Goal: Information Seeking & Learning: Learn about a topic

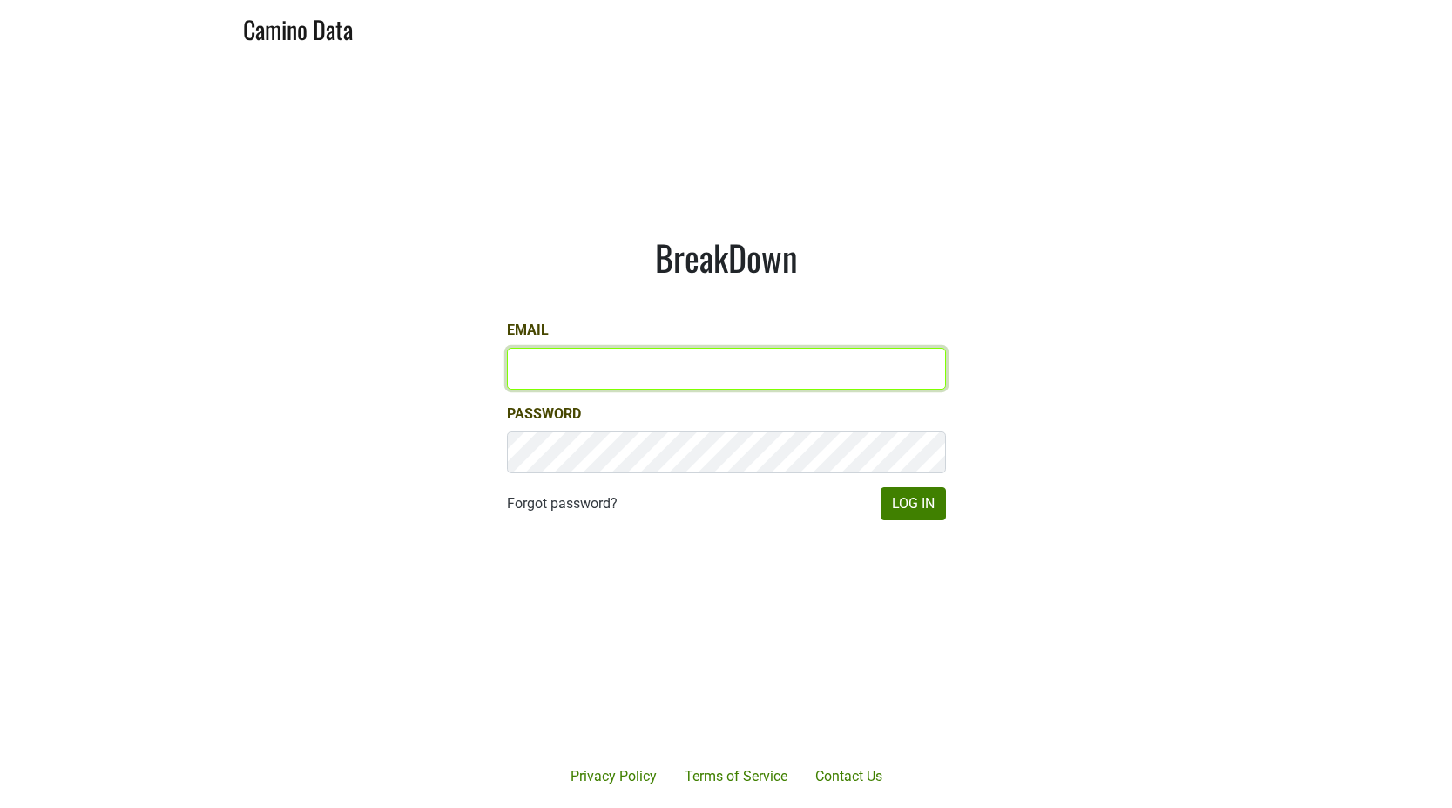
type input "sam@mommenpop.com"
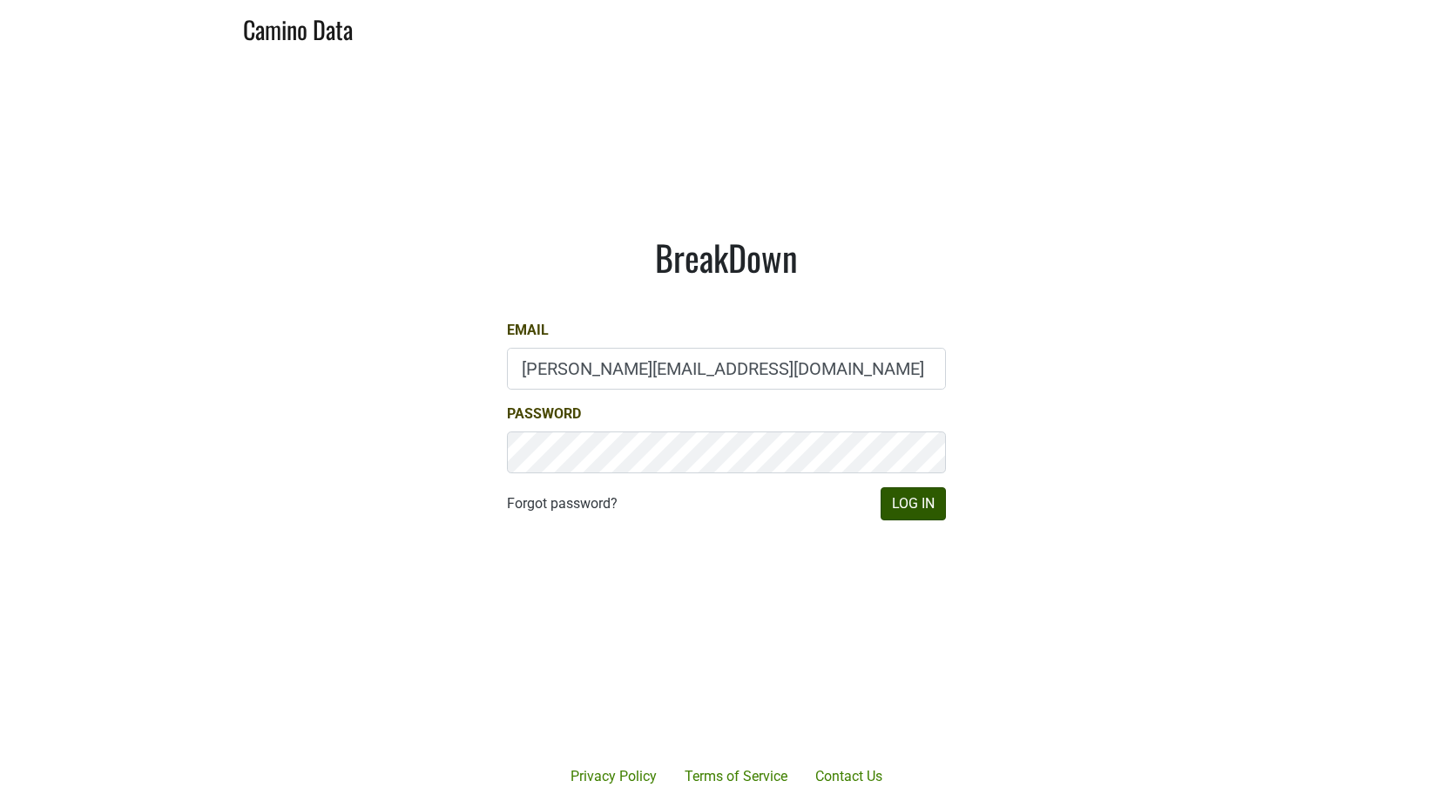
click at [933, 496] on button "Log In" at bounding box center [913, 503] width 65 height 33
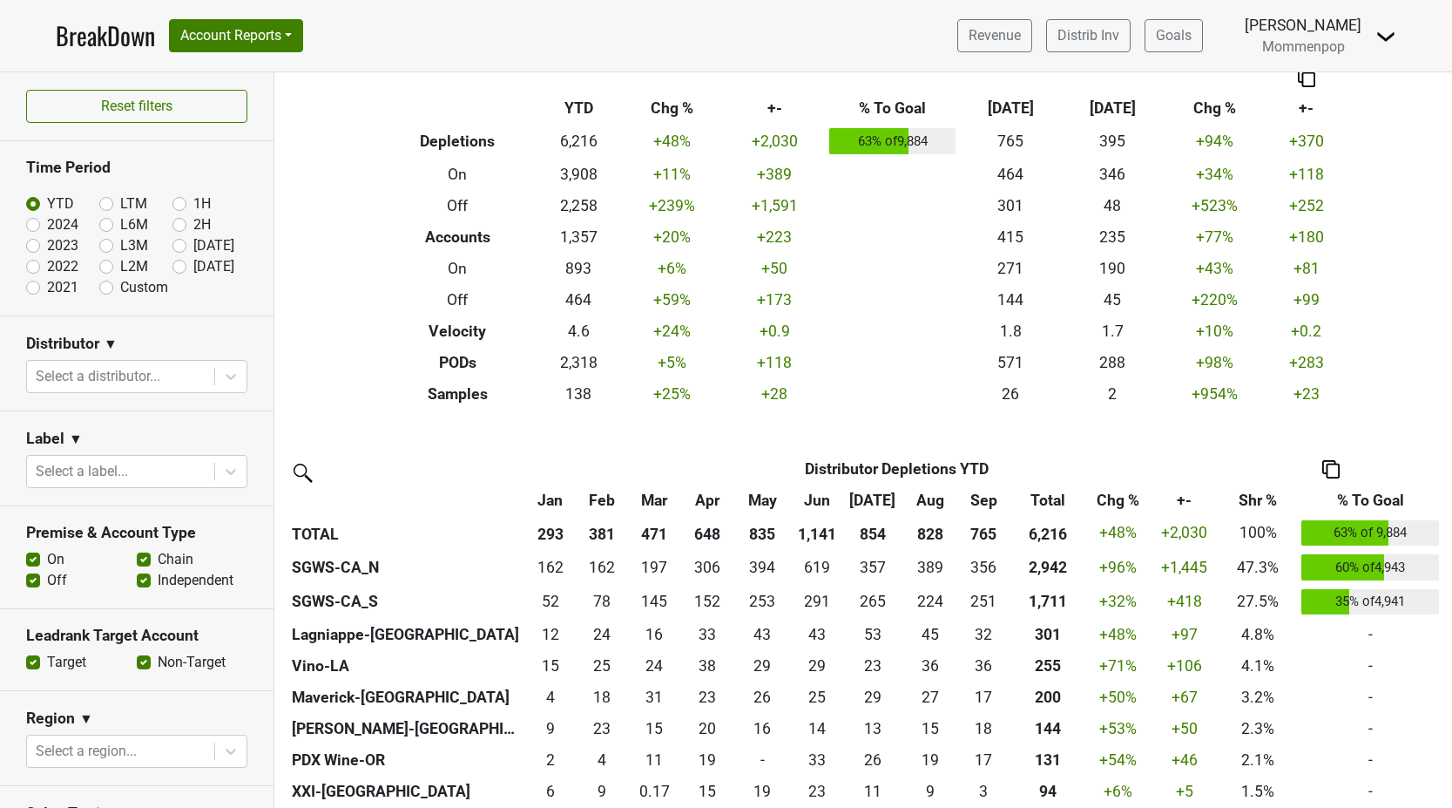
scroll to position [228, 0]
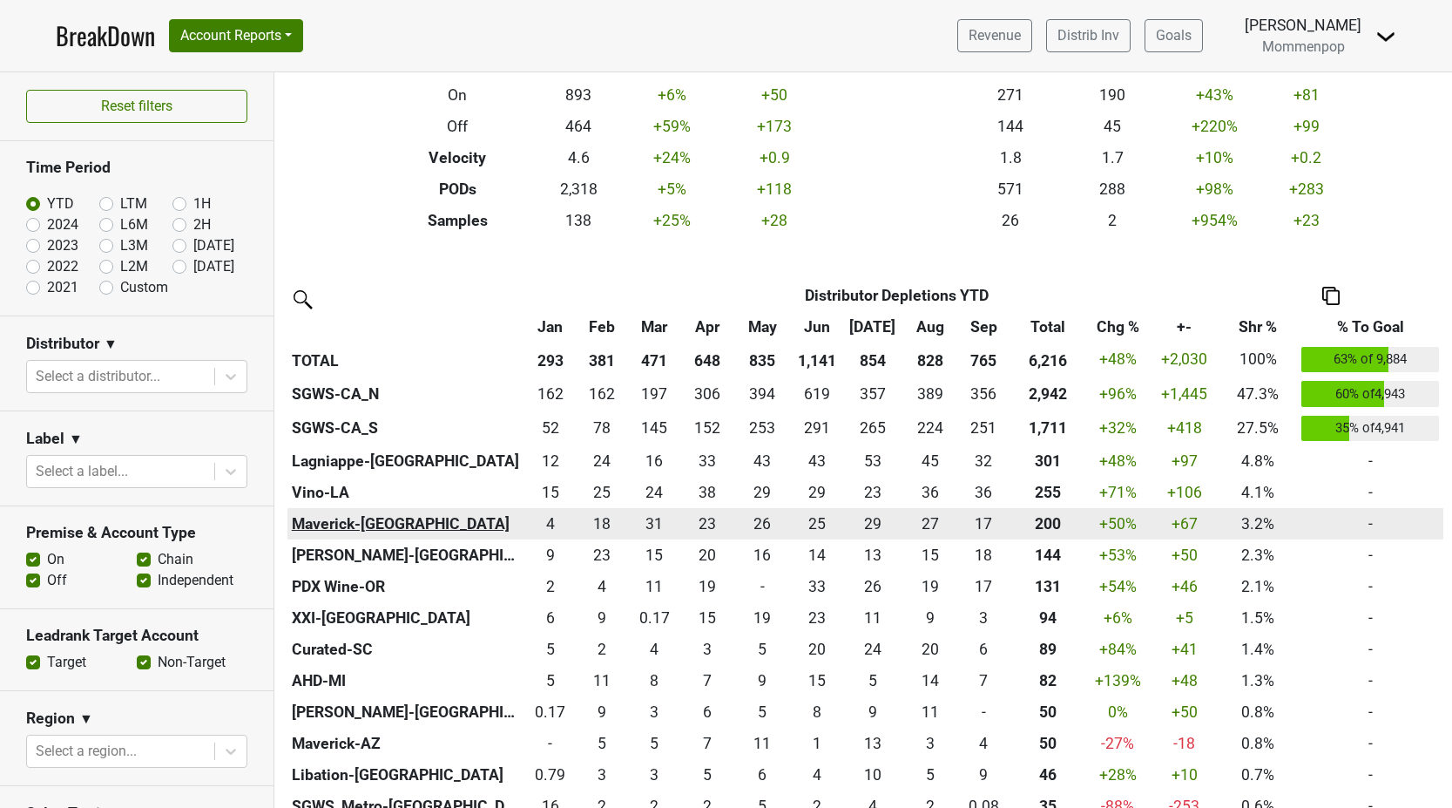
click at [363, 514] on th "Maverick-[GEOGRAPHIC_DATA]" at bounding box center [405, 523] width 237 height 31
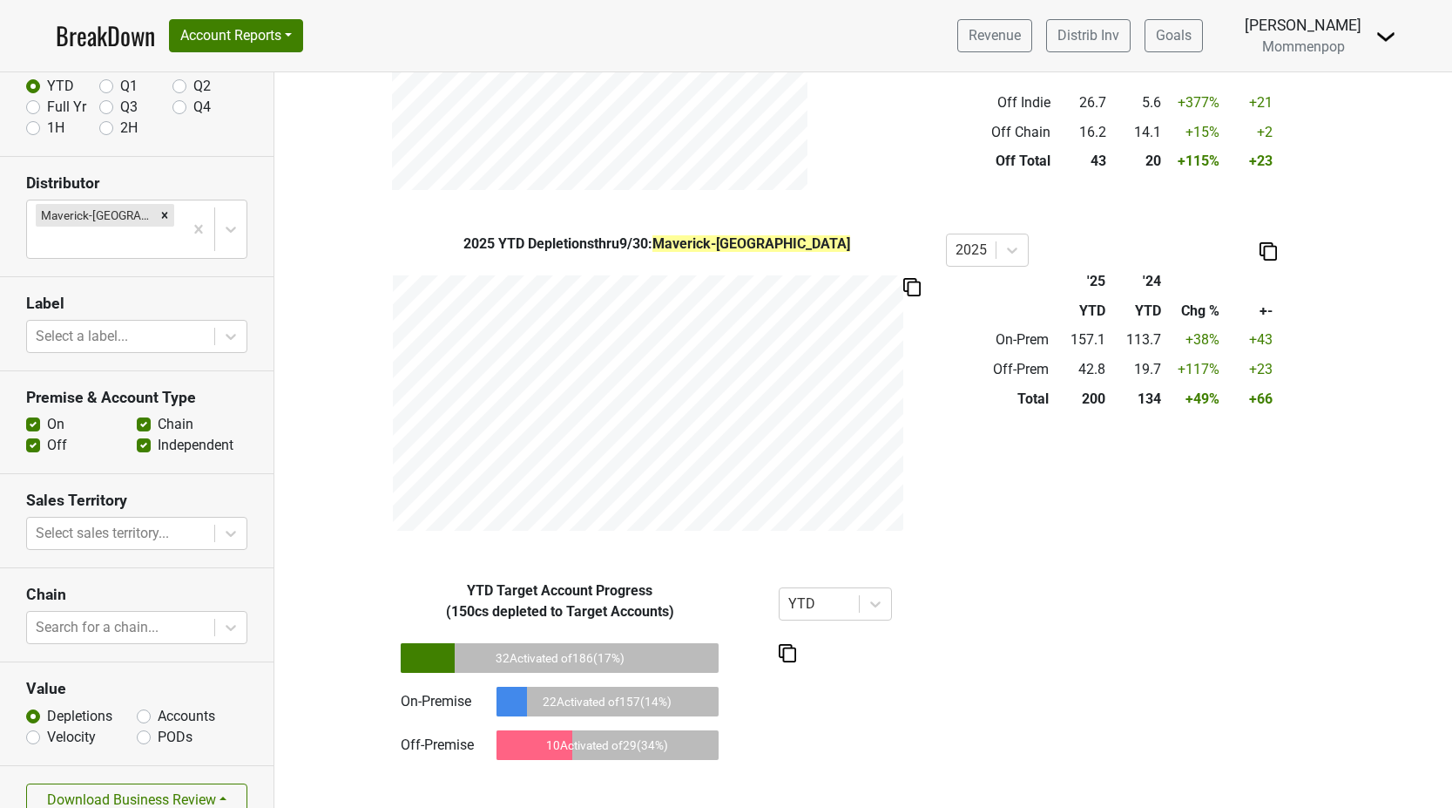
scroll to position [108, 0]
click at [158, 706] on label "Accounts" at bounding box center [186, 716] width 57 height 21
click at [142, 706] on input "Accounts" at bounding box center [144, 714] width 14 height 17
radio input "true"
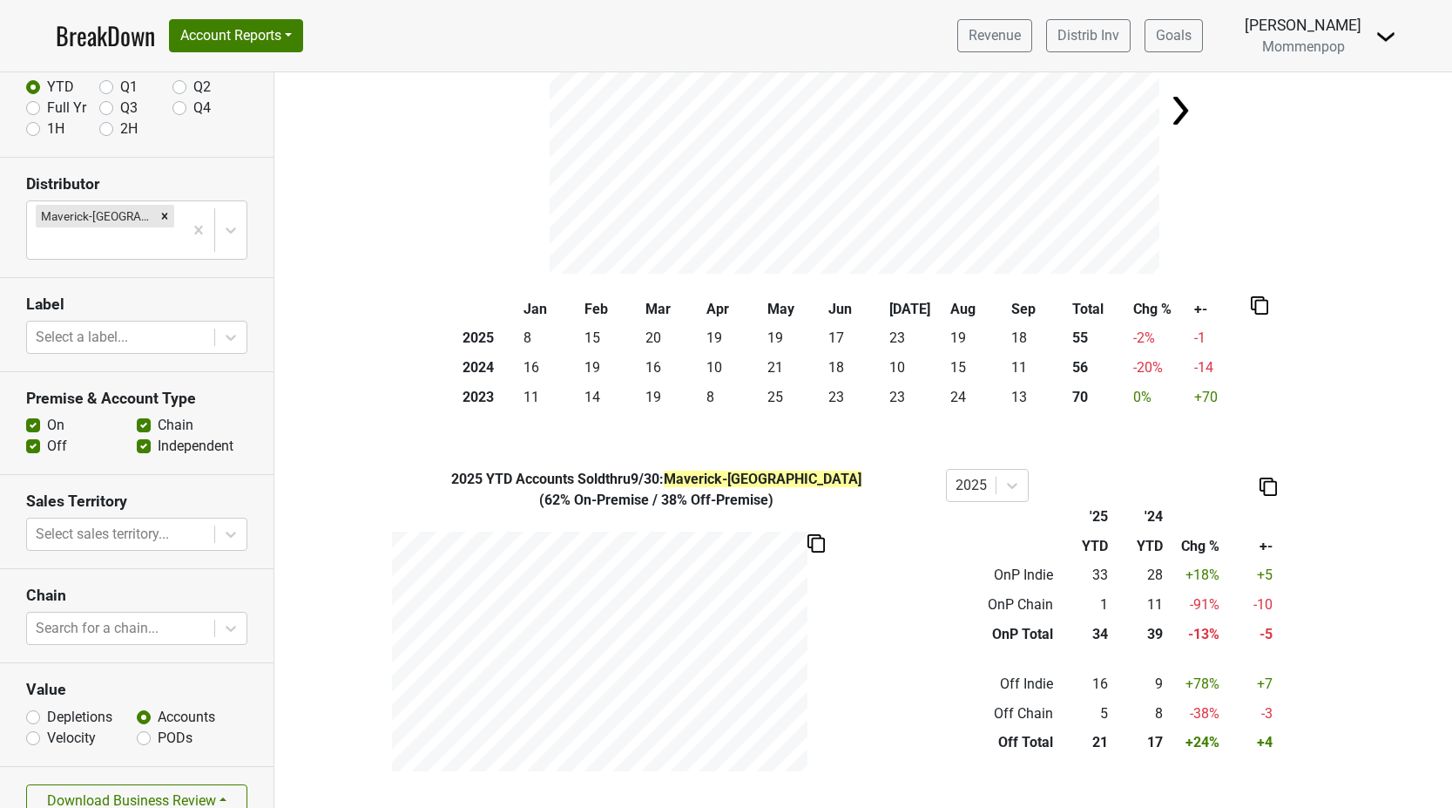
scroll to position [197, 0]
click at [47, 436] on label "Off" at bounding box center [57, 446] width 20 height 21
click at [33, 436] on input "Off" at bounding box center [33, 444] width 14 height 17
checkbox input "false"
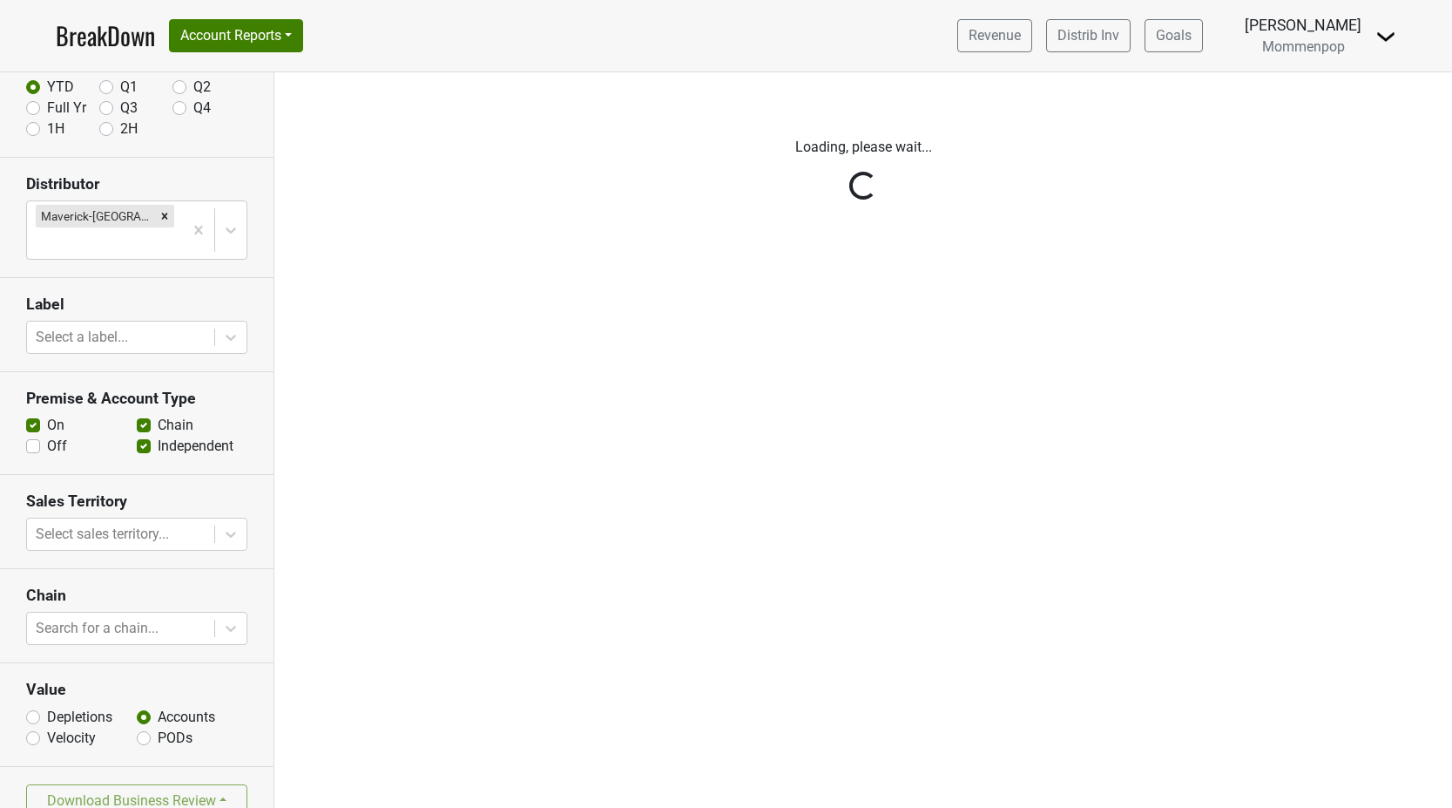
scroll to position [0, 0]
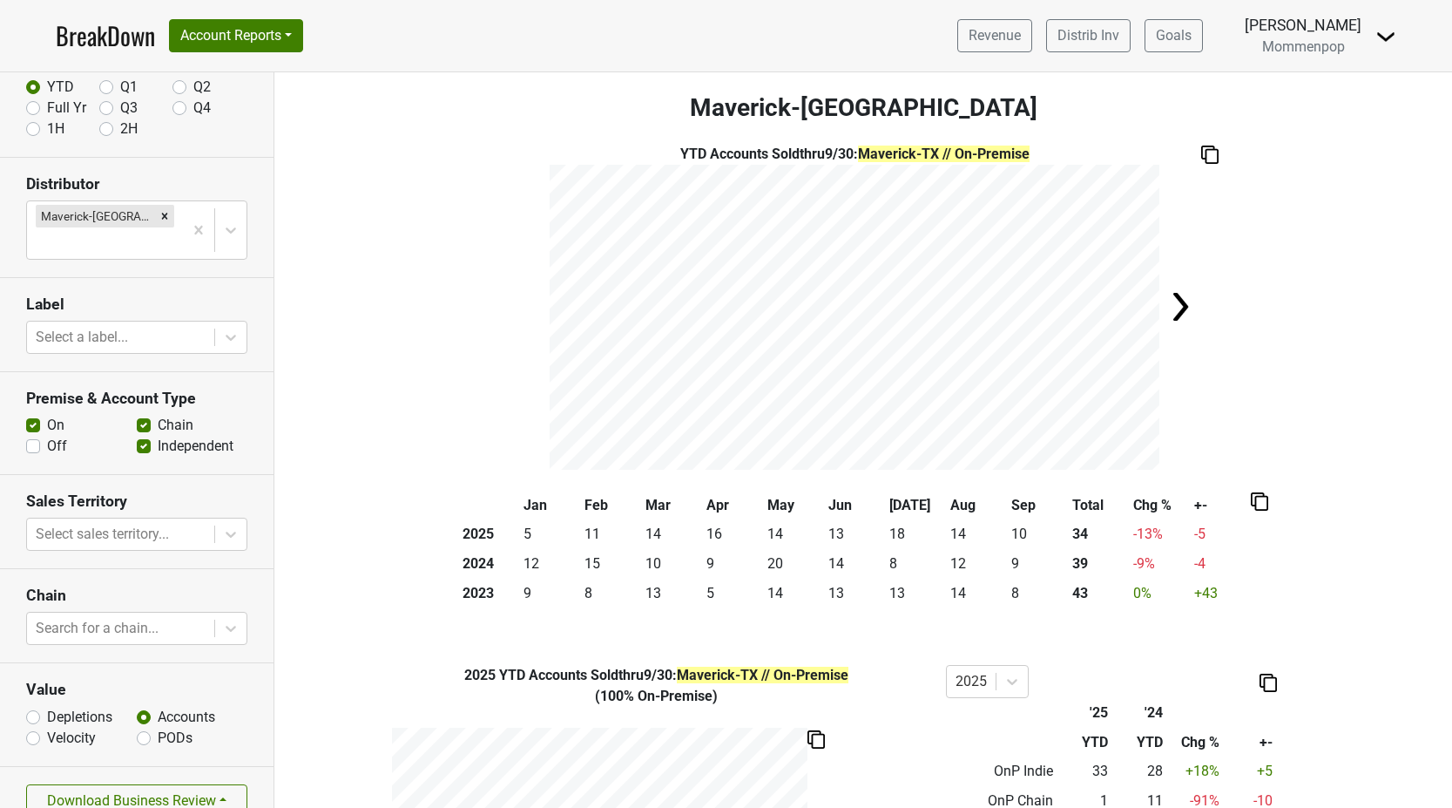
click at [47, 415] on label "On" at bounding box center [55, 425] width 17 height 21
click at [31, 415] on input "On" at bounding box center [33, 423] width 14 height 17
checkbox input "false"
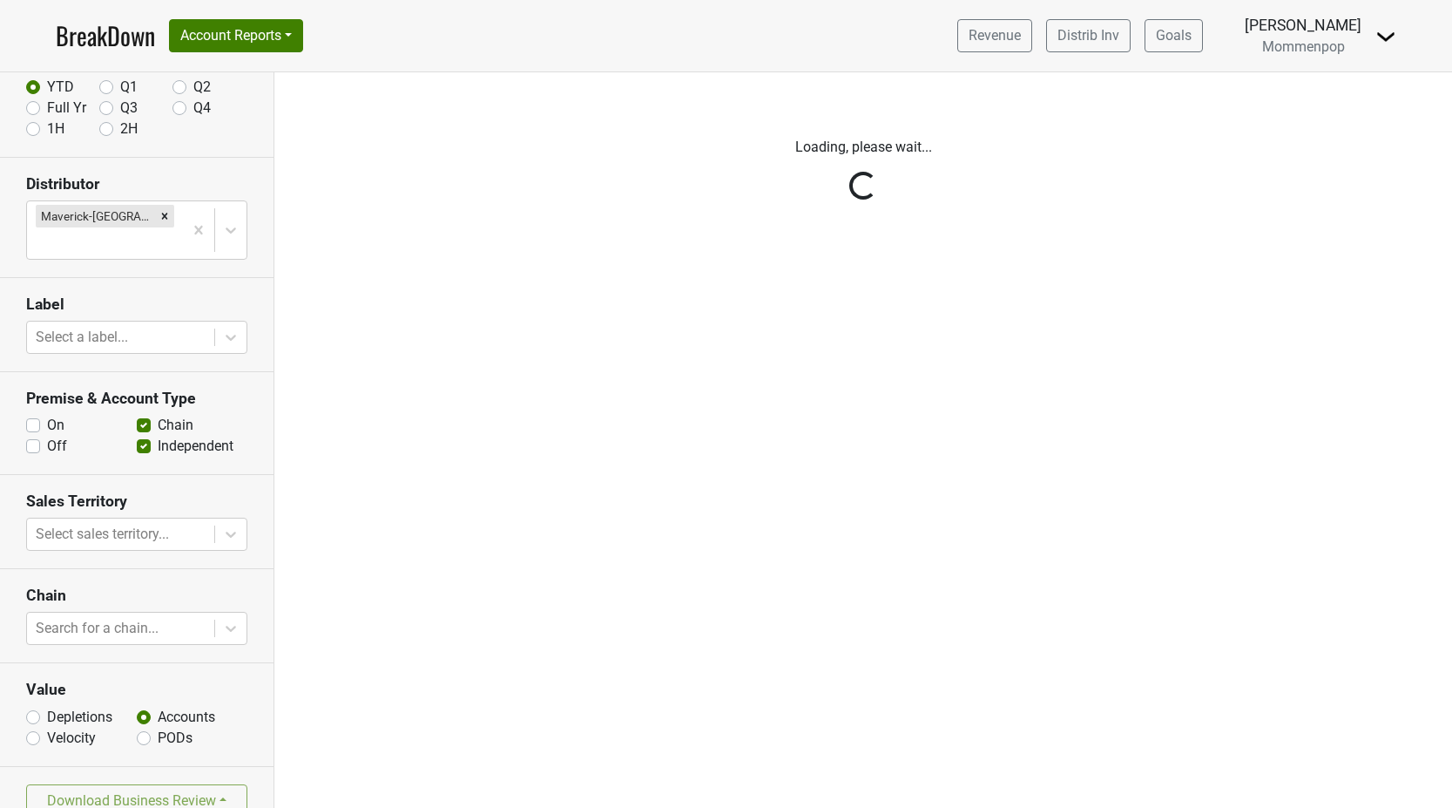
click at [34, 420] on div "Reset filters Time Period YTD Q1 Q2 Full Yr Q3 Q4 1H 2H Distributor Maverick-TX…" at bounding box center [137, 439] width 274 height 735
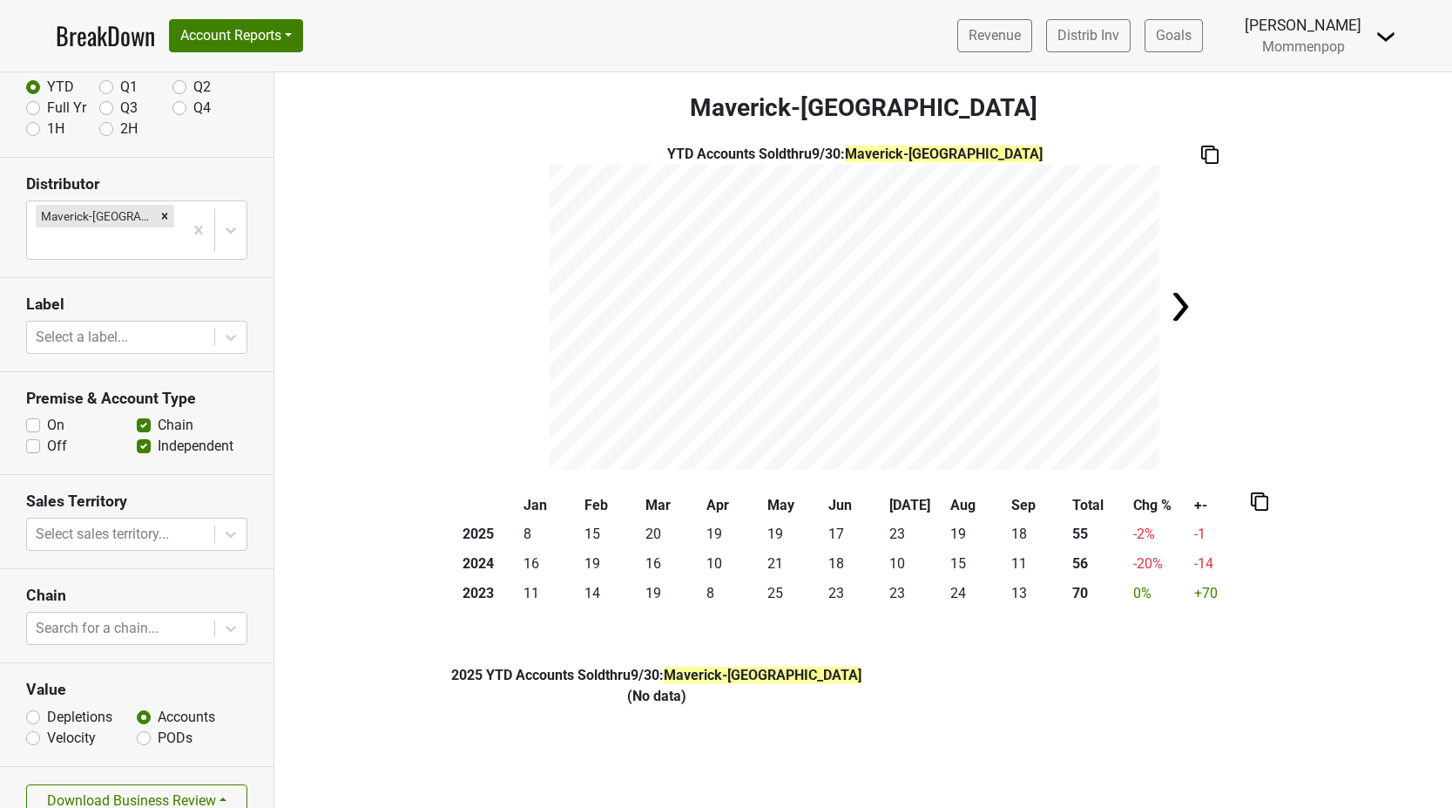
click at [47, 436] on label "Off" at bounding box center [57, 446] width 20 height 21
click at [34, 436] on input "Off" at bounding box center [33, 444] width 14 height 17
checkbox input "true"
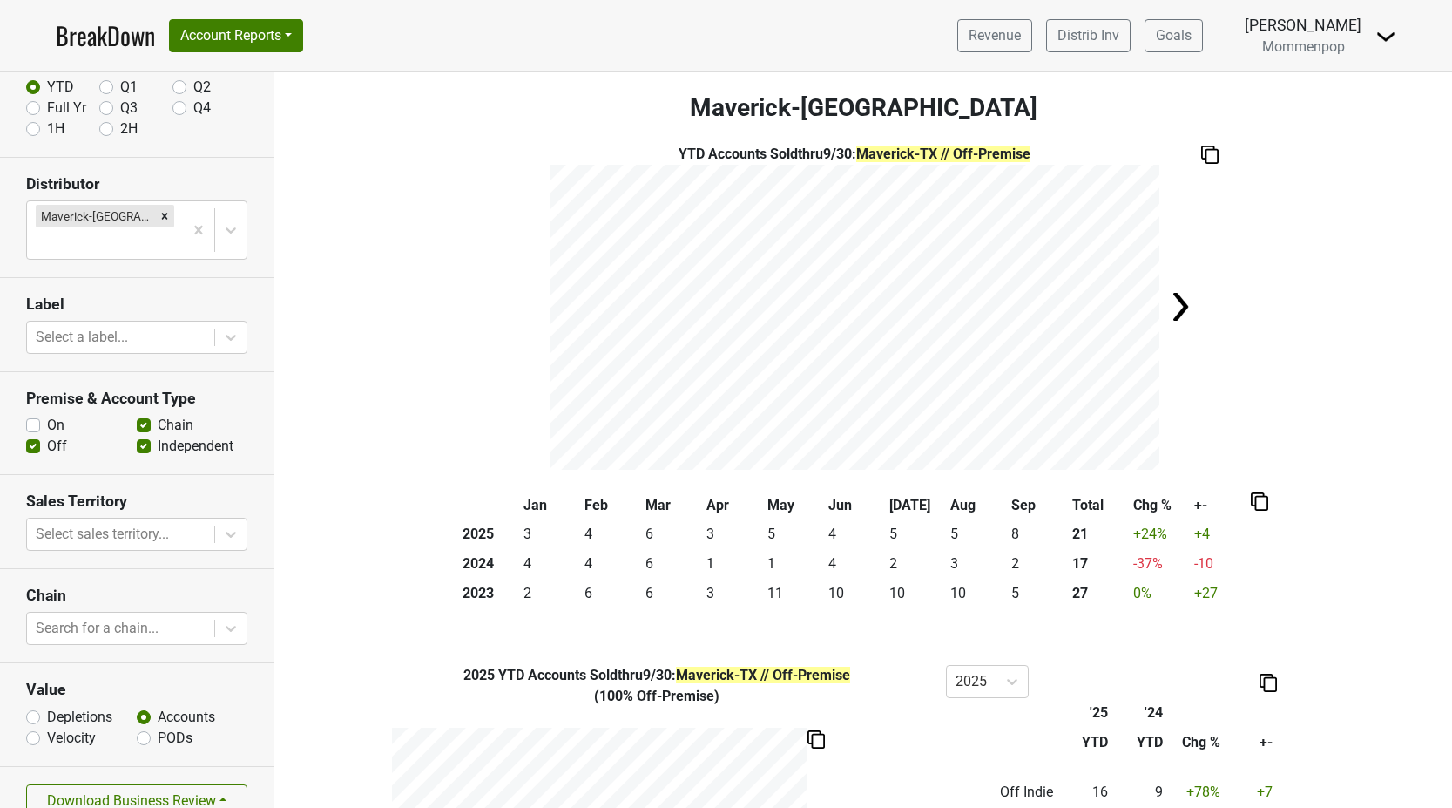
click at [47, 415] on label "On" at bounding box center [55, 425] width 17 height 21
click at [33, 415] on input "On" at bounding box center [33, 423] width 14 height 17
checkbox input "true"
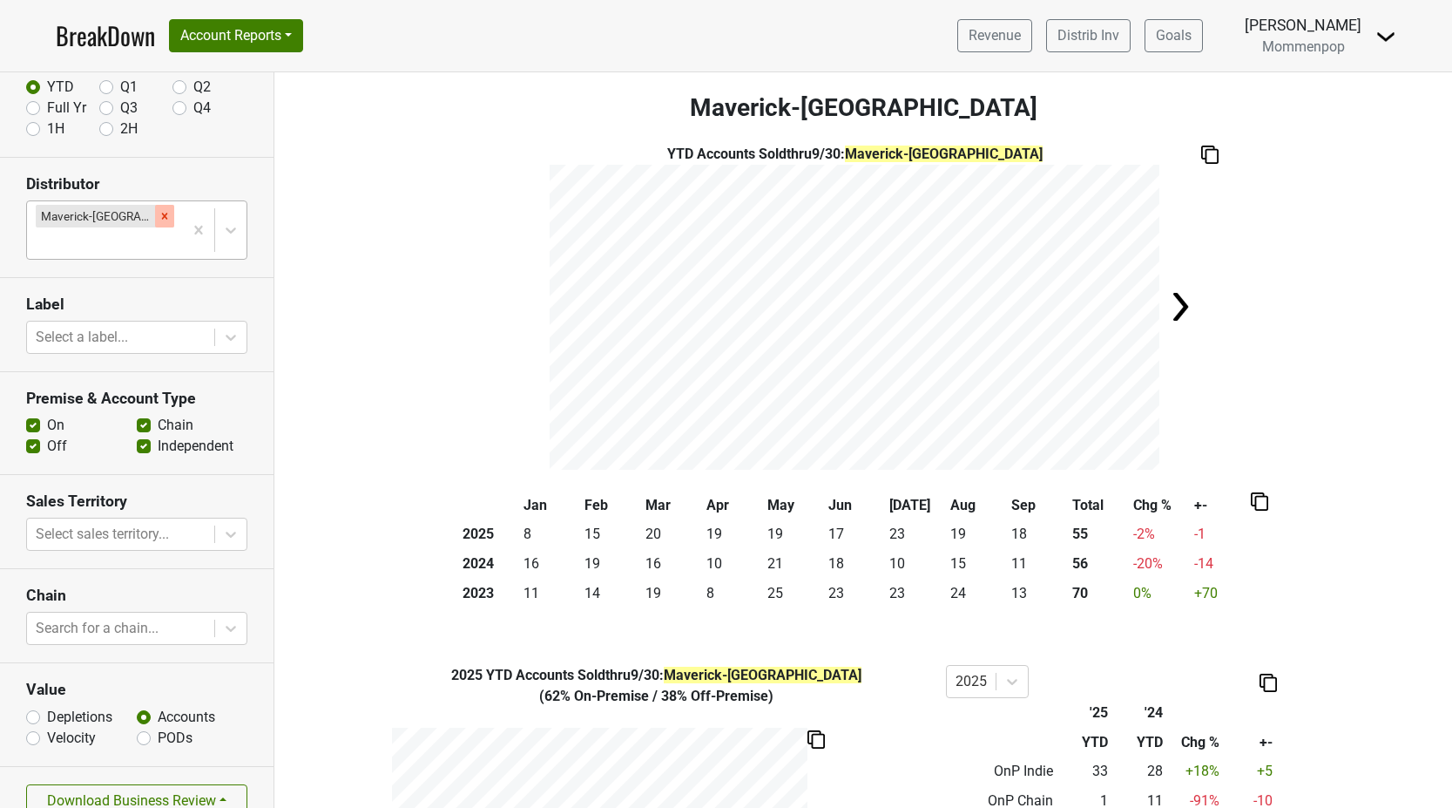
click at [159, 215] on icon "Remove Maverick-TX" at bounding box center [165, 216] width 12 height 12
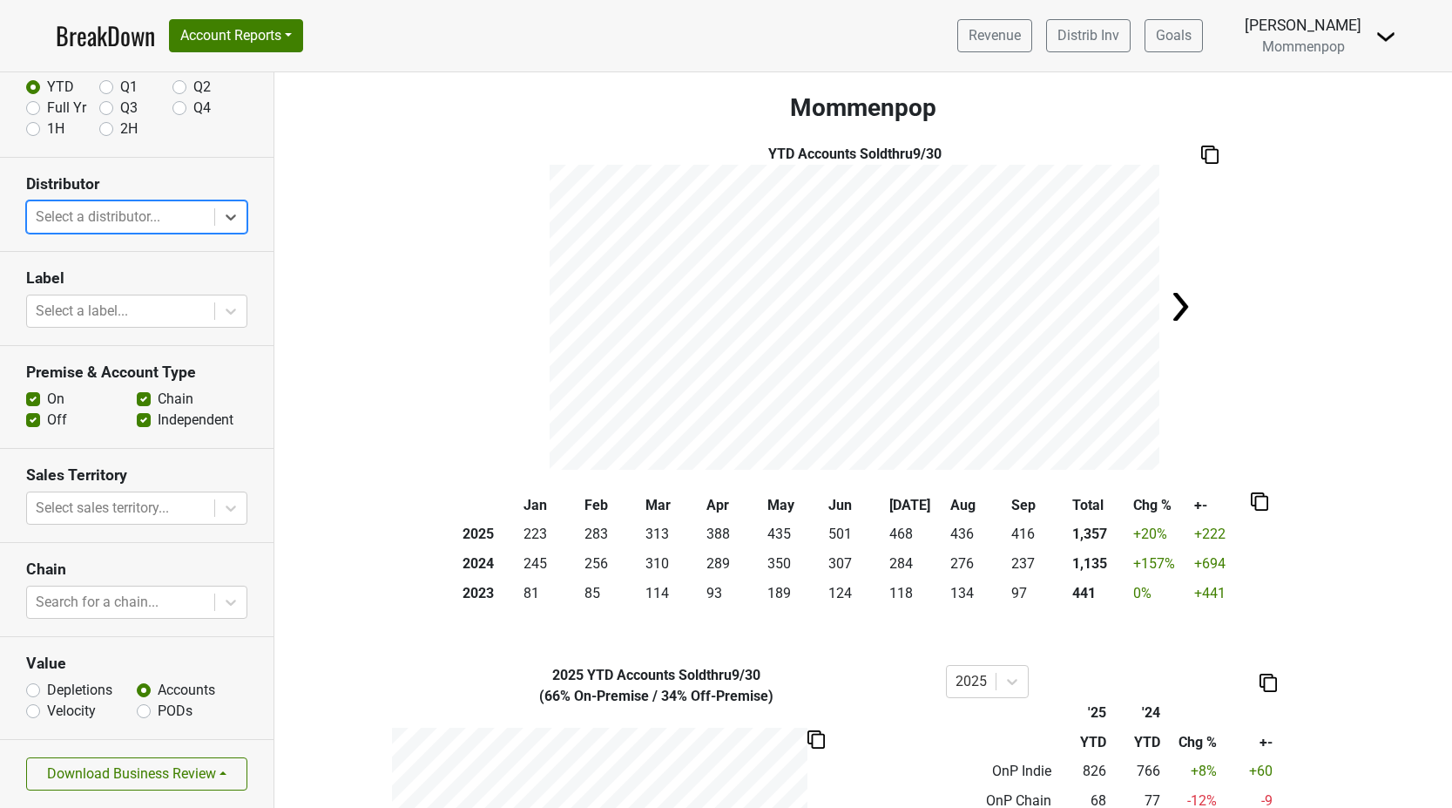
click at [47, 419] on label "Off" at bounding box center [57, 419] width 20 height 21
click at [30, 419] on input "Off" at bounding box center [33, 417] width 14 height 17
checkbox input "false"
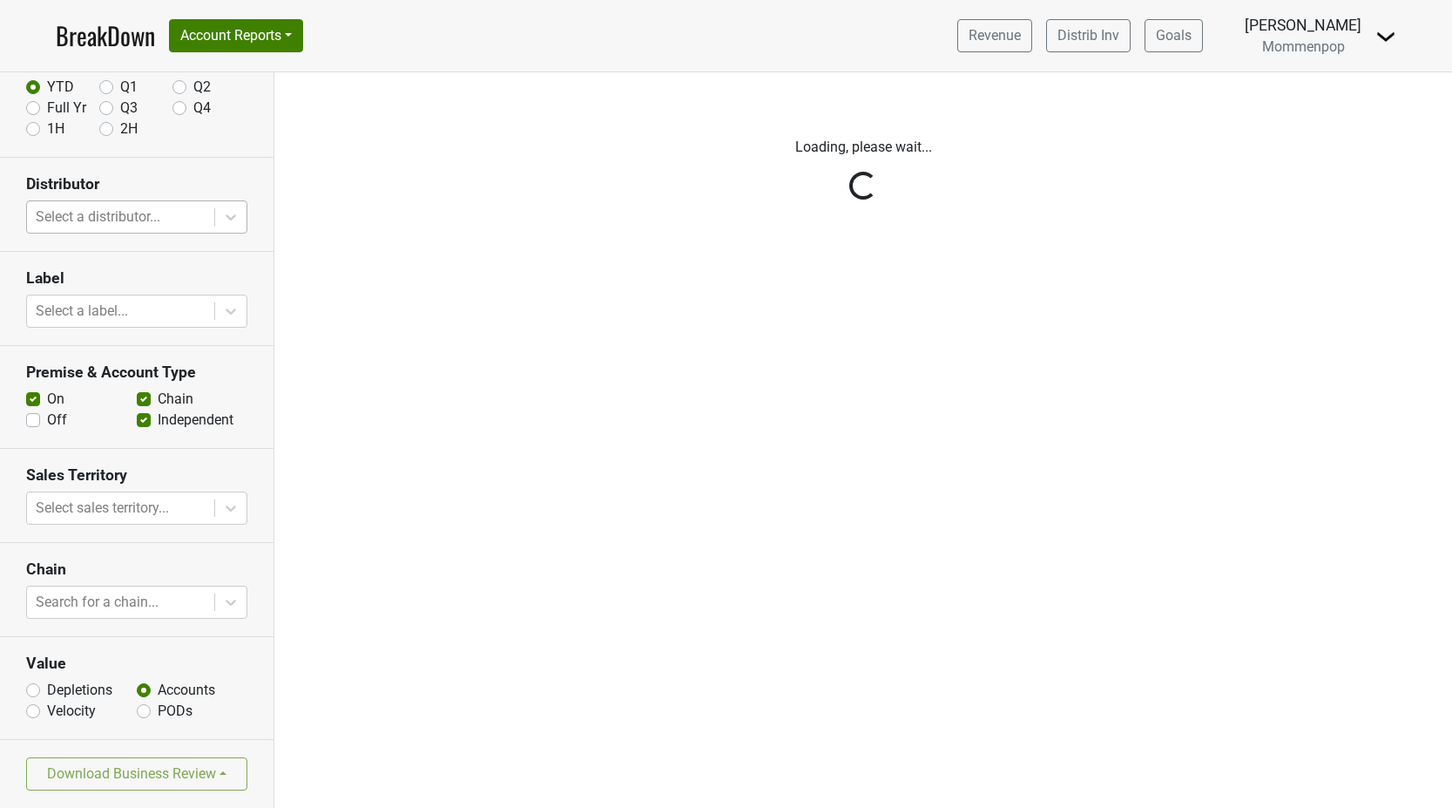
click at [221, 220] on div "Reset filters Time Period YTD Q1 Q2 Full Yr Q3 Q4 1H 2H Distributor Select a di…" at bounding box center [137, 439] width 274 height 735
click at [172, 215] on div "Reset filters Time Period YTD Q1 Q2 Full Yr Q3 Q4 1H 2H Distributor Select a di…" at bounding box center [137, 439] width 274 height 735
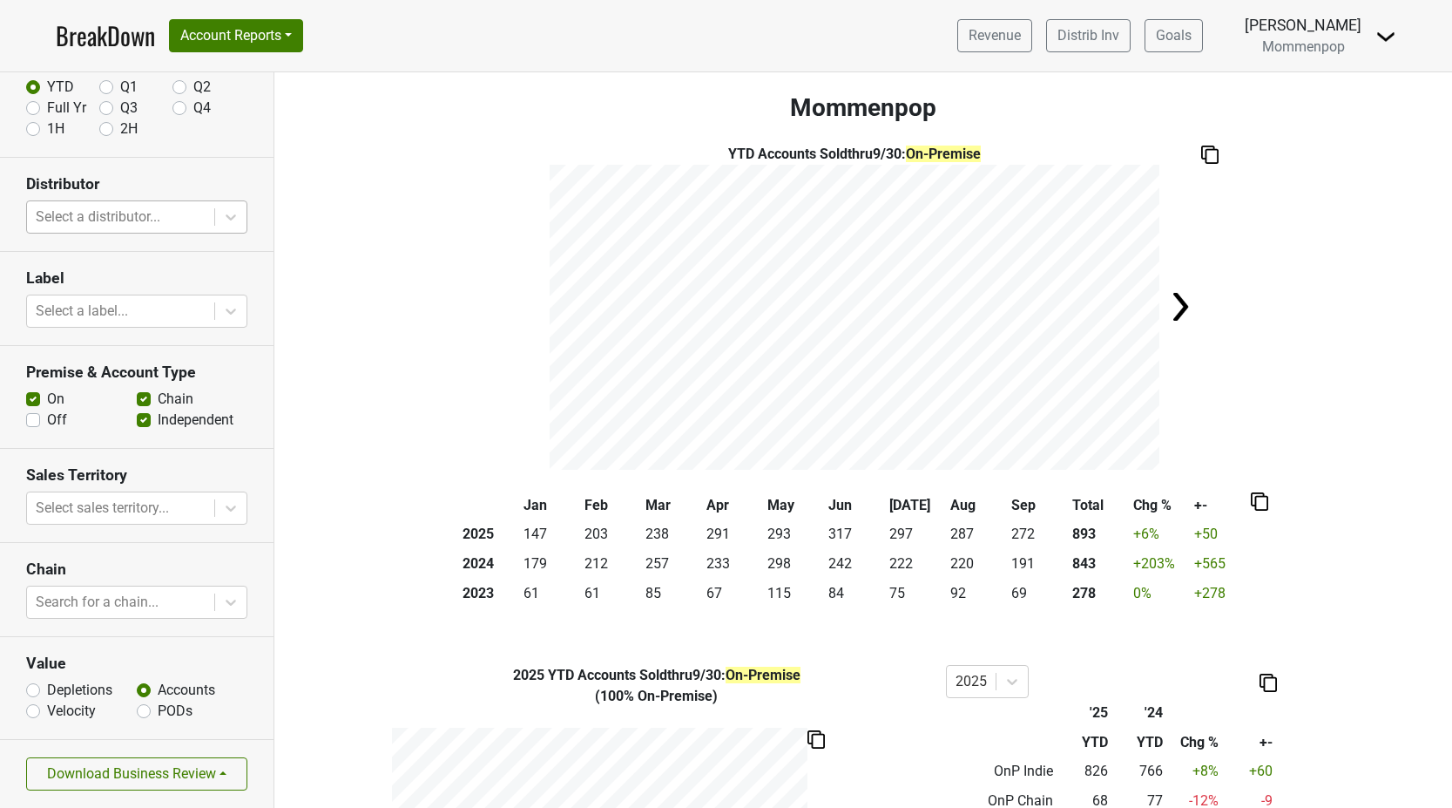
click at [172, 215] on div at bounding box center [121, 217] width 170 height 24
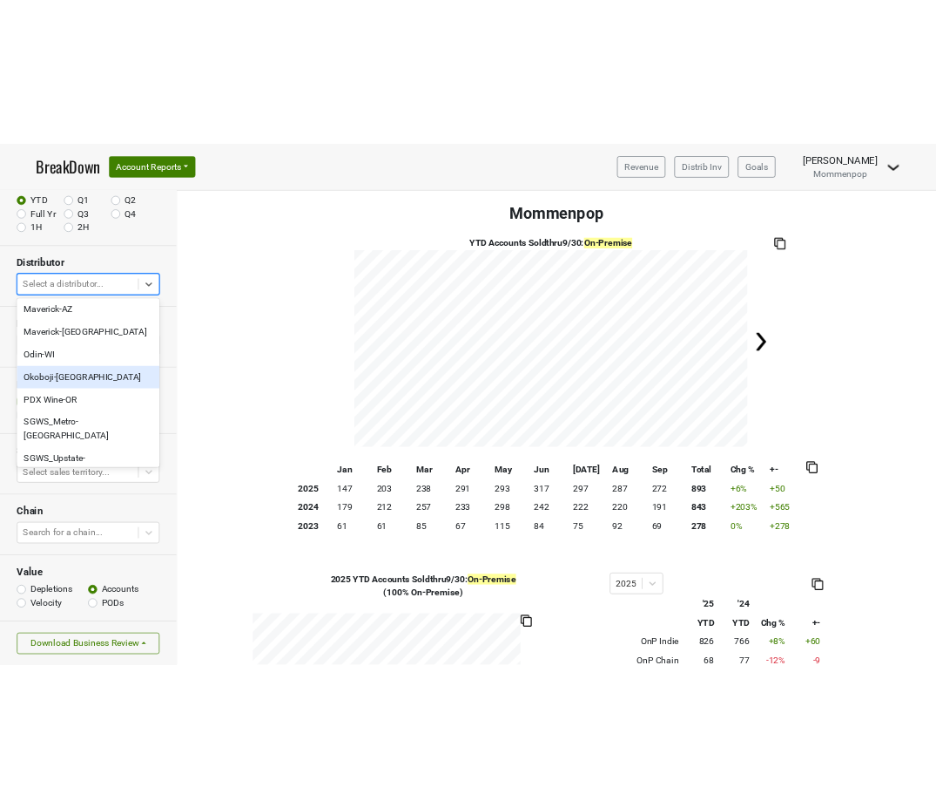
scroll to position [455, 0]
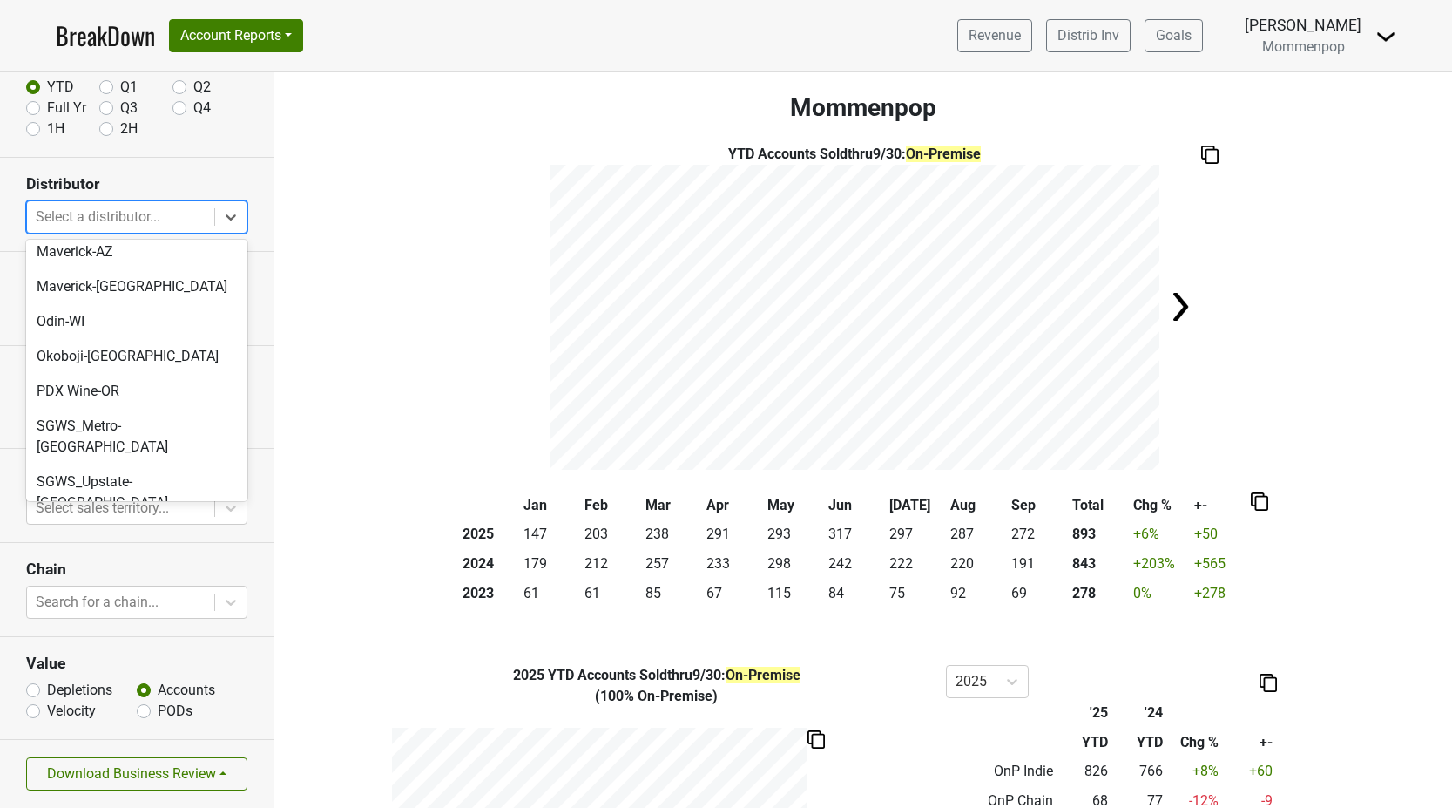
click at [137, 520] on div "SGWS-CA_N" at bounding box center [136, 537] width 221 height 35
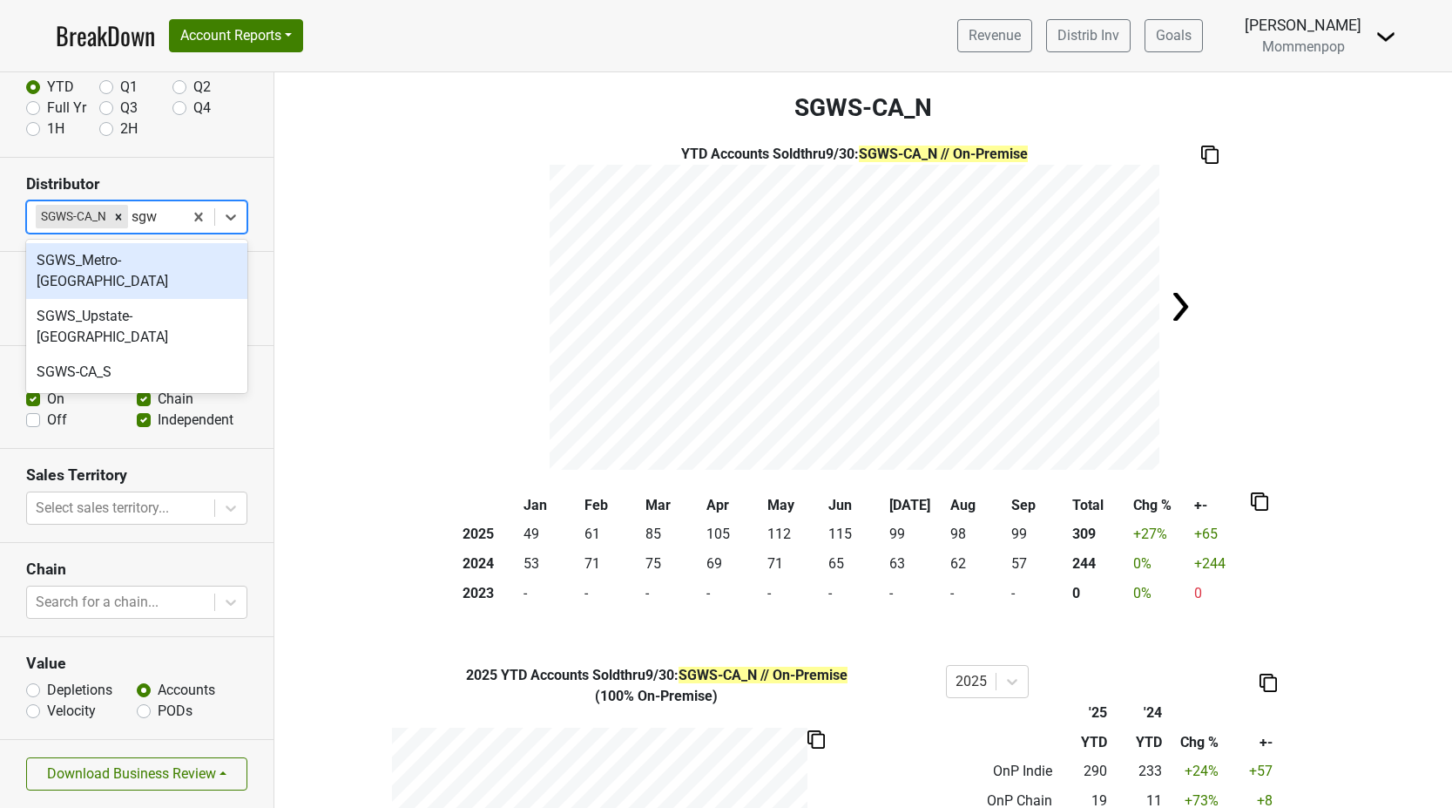
type input "sgws"
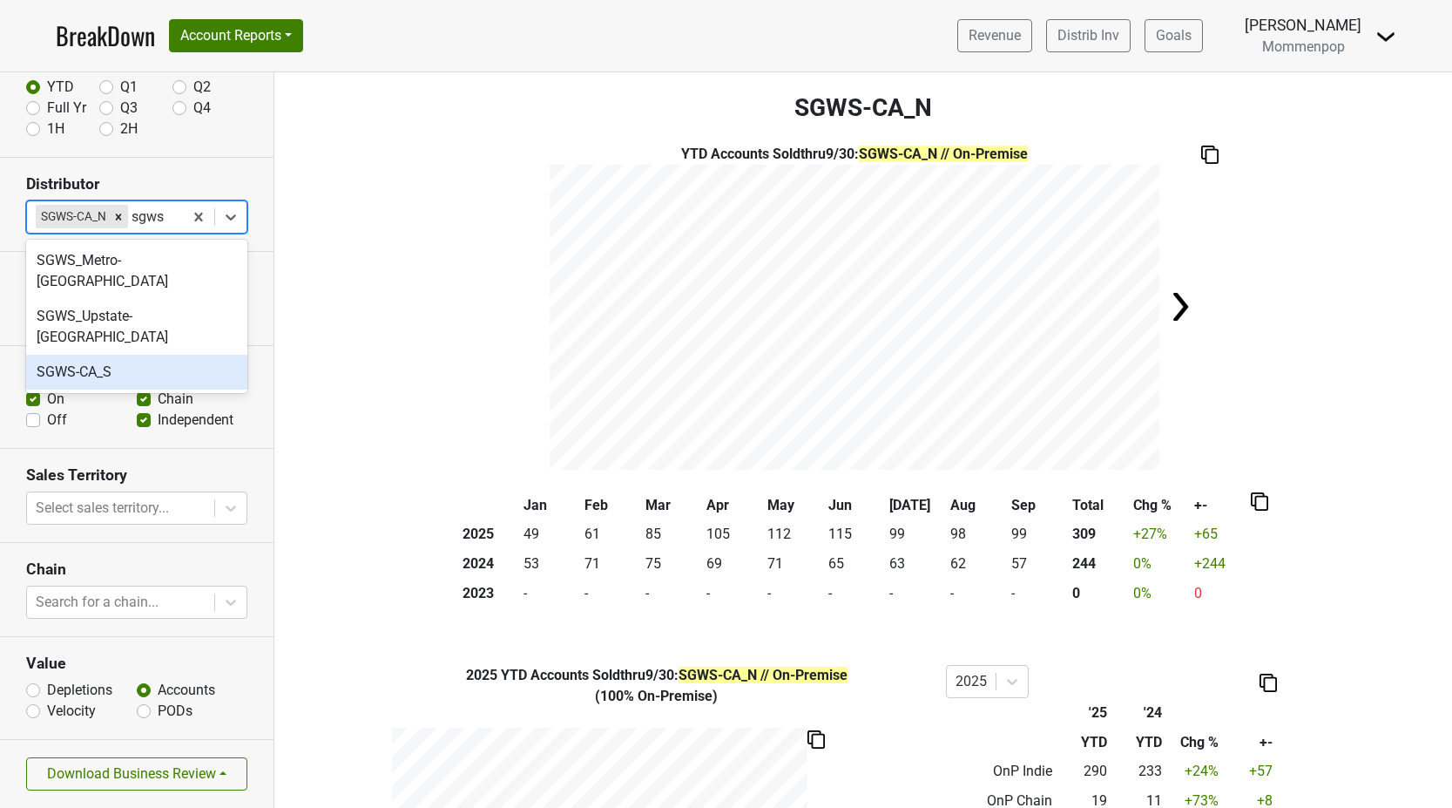
click at [140, 355] on div "SGWS-CA_S" at bounding box center [136, 372] width 221 height 35
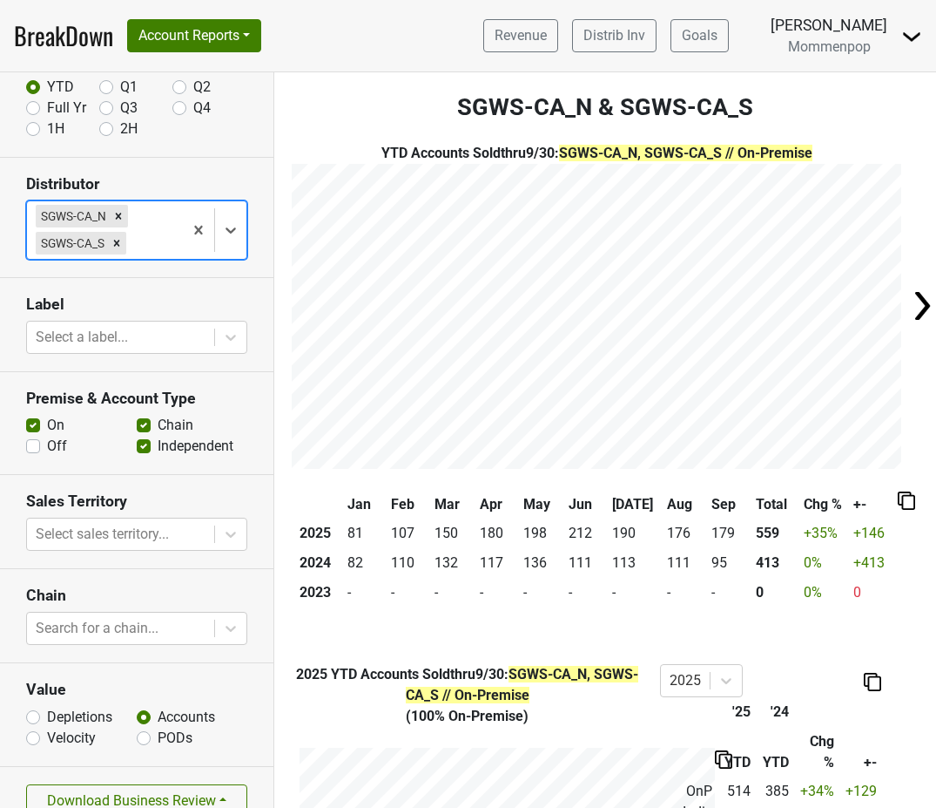
click at [47, 445] on label "Off" at bounding box center [57, 446] width 20 height 21
click at [33, 445] on input "Off" at bounding box center [33, 444] width 14 height 17
checkbox input "true"
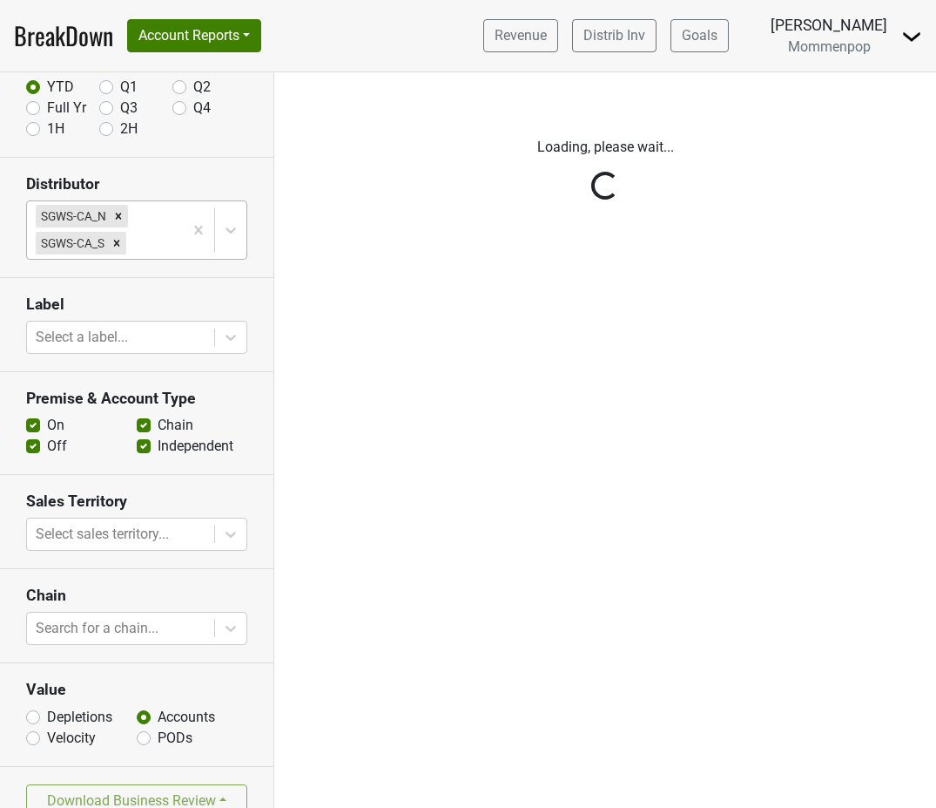
click at [31, 423] on div "Reset filters Time Period YTD Q1 Q2 Full Yr Q3 Q4 1H 2H Distributor SGWS-CA_N S…" at bounding box center [137, 439] width 274 height 735
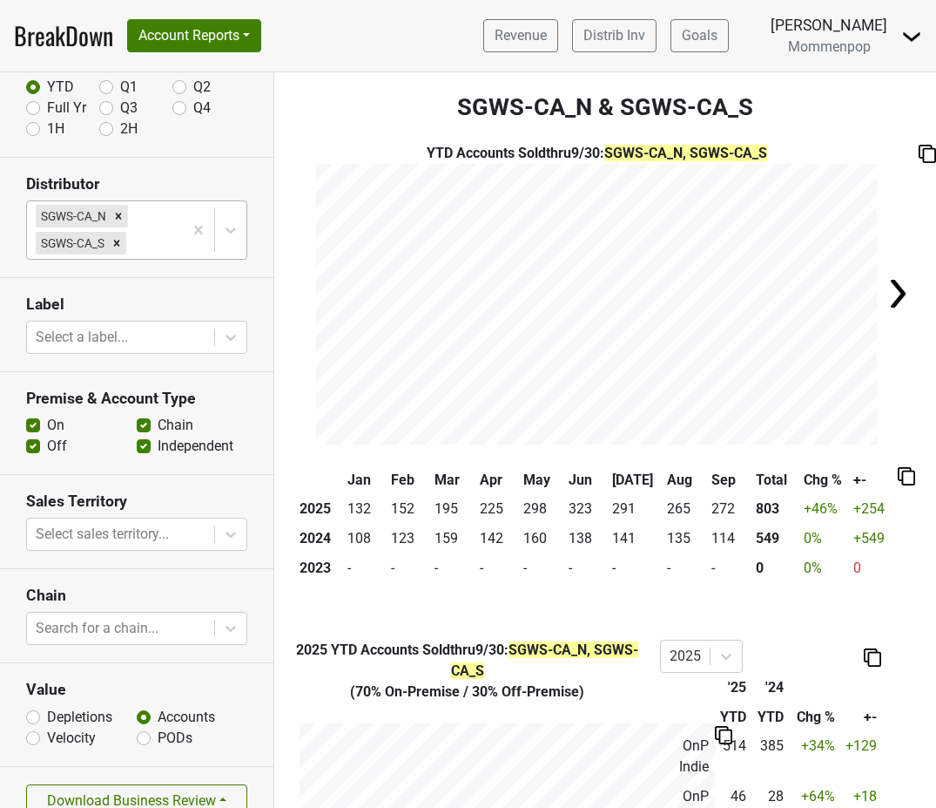
click at [47, 423] on label "On" at bounding box center [55, 425] width 17 height 21
click at [31, 423] on input "On" at bounding box center [33, 423] width 14 height 17
checkbox input "false"
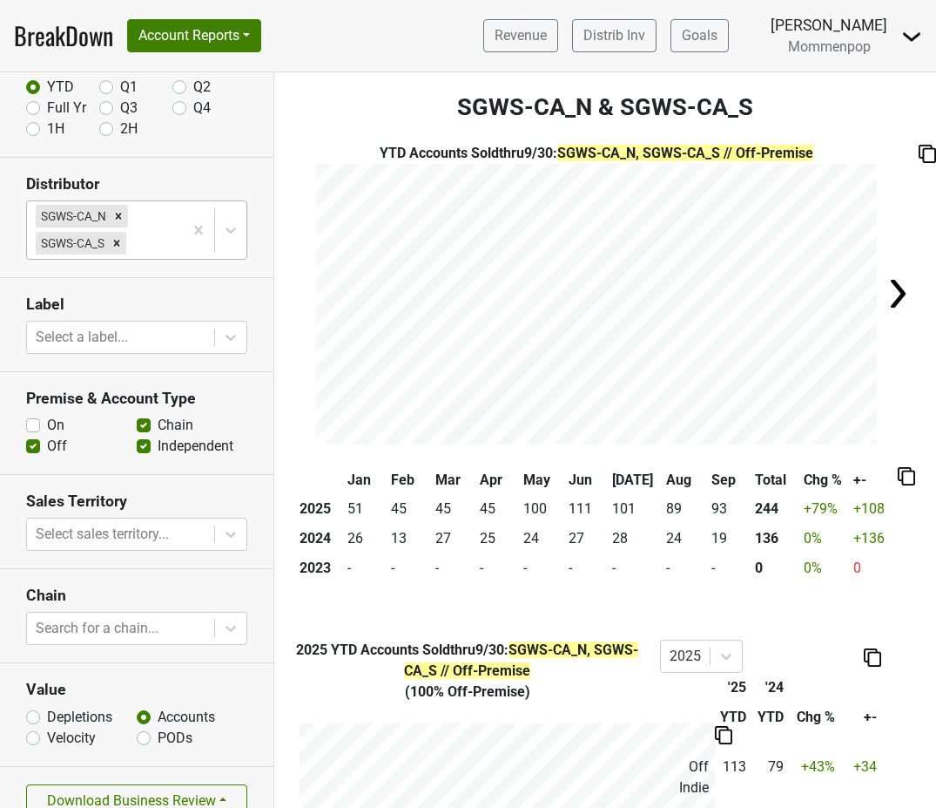
click at [158, 427] on label "Chain" at bounding box center [176, 425] width 36 height 21
click at [148, 427] on input "Chain" at bounding box center [144, 423] width 14 height 17
checkbox input "false"
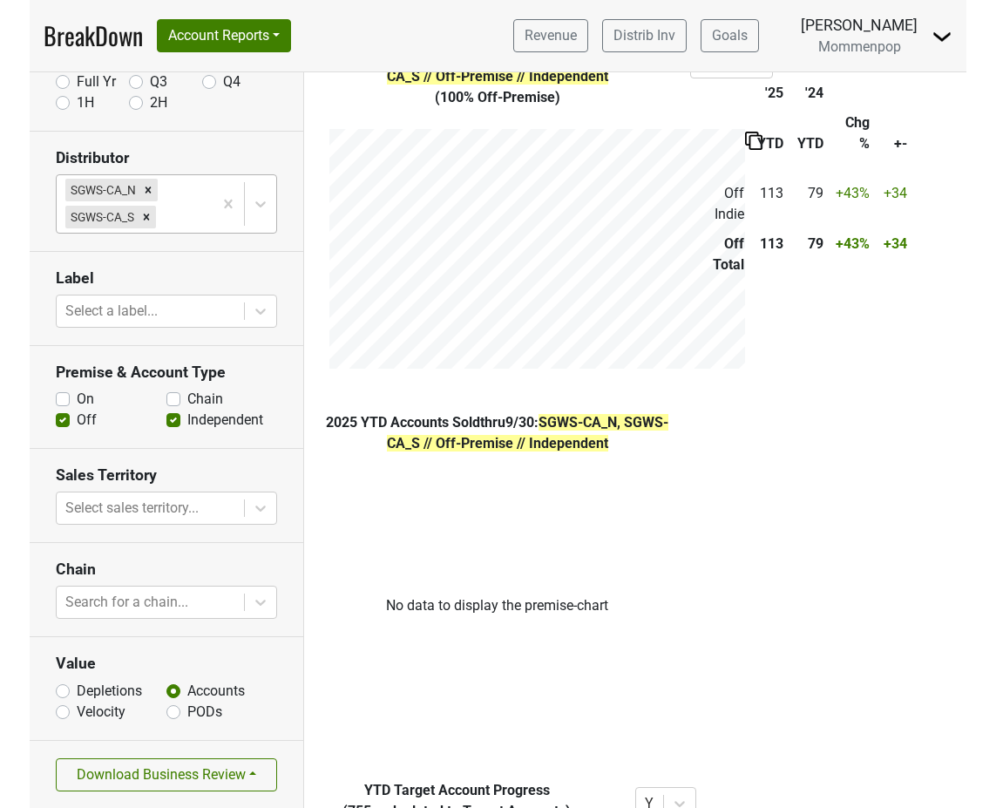
scroll to position [628, 0]
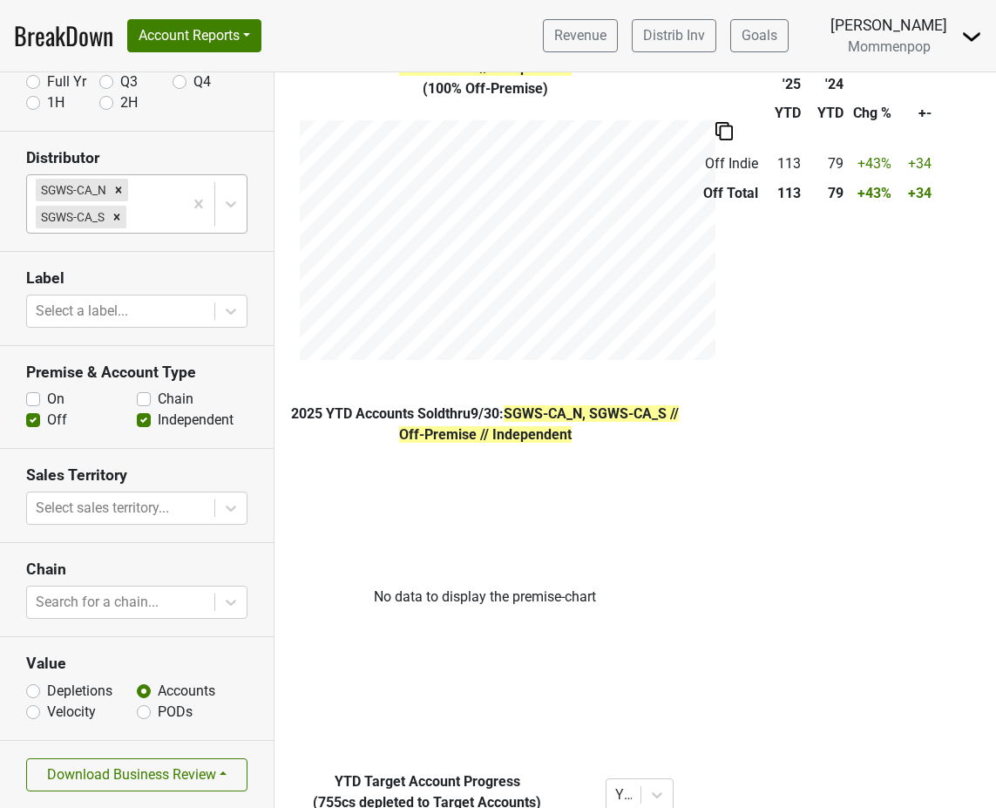
click at [47, 709] on label "Velocity" at bounding box center [71, 711] width 49 height 21
click at [31, 709] on input "Velocity" at bounding box center [33, 709] width 14 height 17
radio input "true"
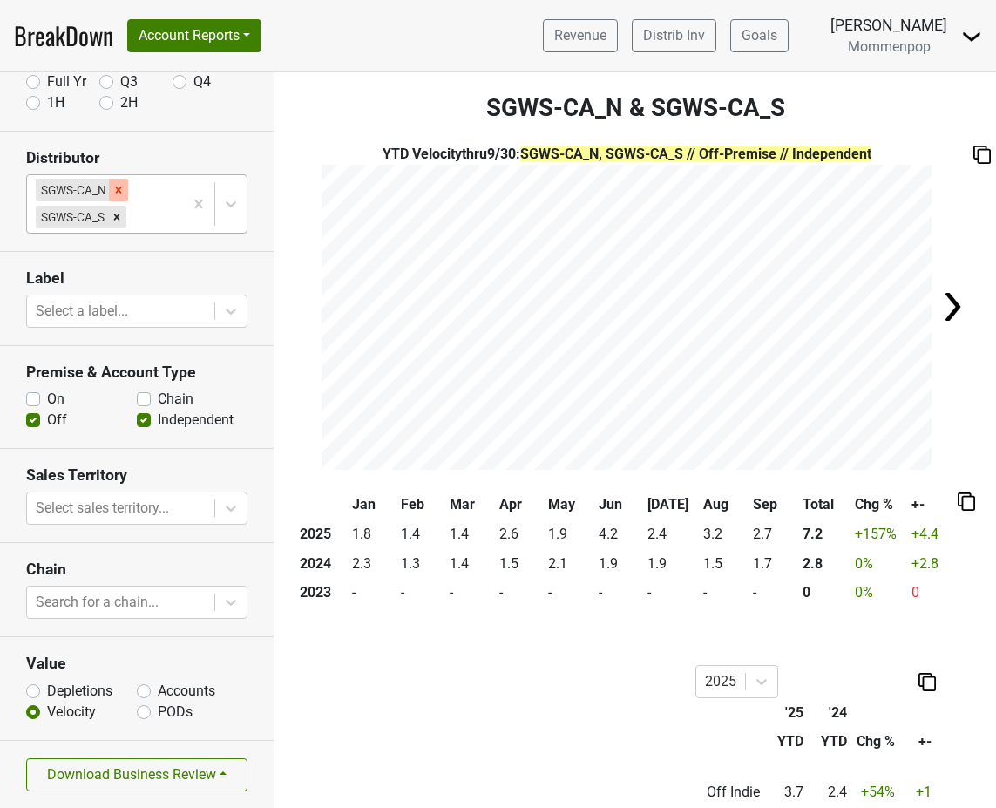
click at [118, 193] on icon "Remove SGWS-CA_N" at bounding box center [118, 190] width 12 height 12
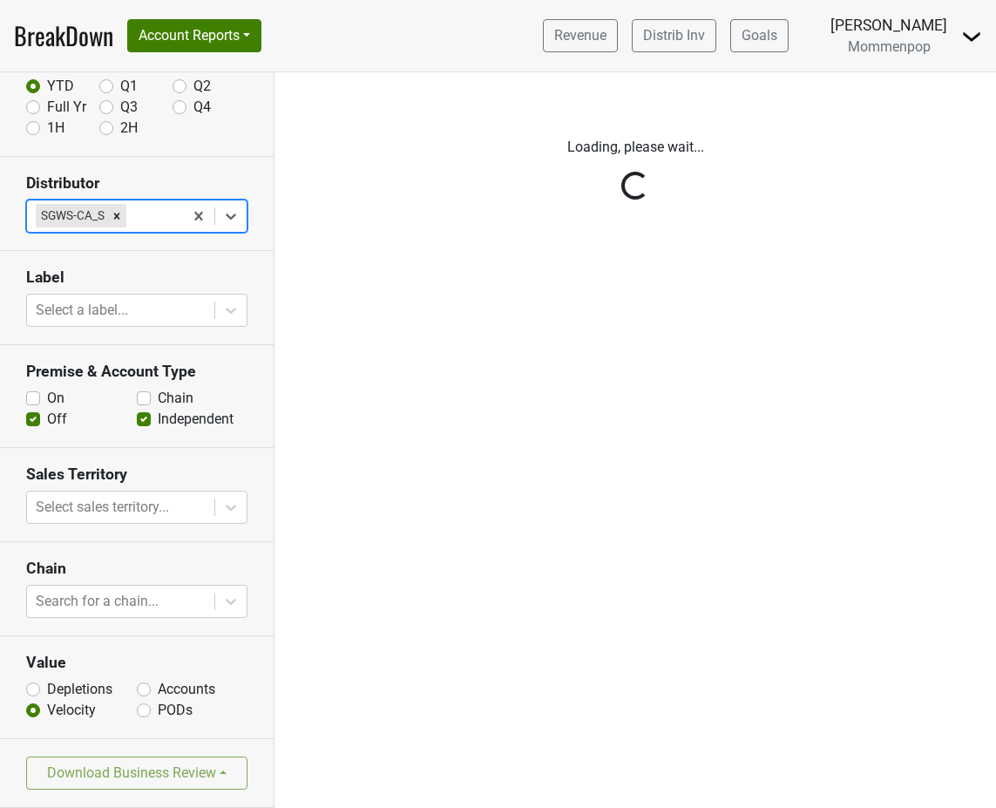
scroll to position [108, 0]
click at [118, 213] on div "Reset filters Time Period YTD Q1 Q2 Full Yr Q3 Q4 1H 2H Distributor Select is f…" at bounding box center [137, 439] width 274 height 735
click at [114, 217] on div "Reset filters Time Period YTD Q1 Q2 Full Yr Q3 Q4 1H 2H Distributor SGWS-CA_S L…" at bounding box center [137, 439] width 274 height 735
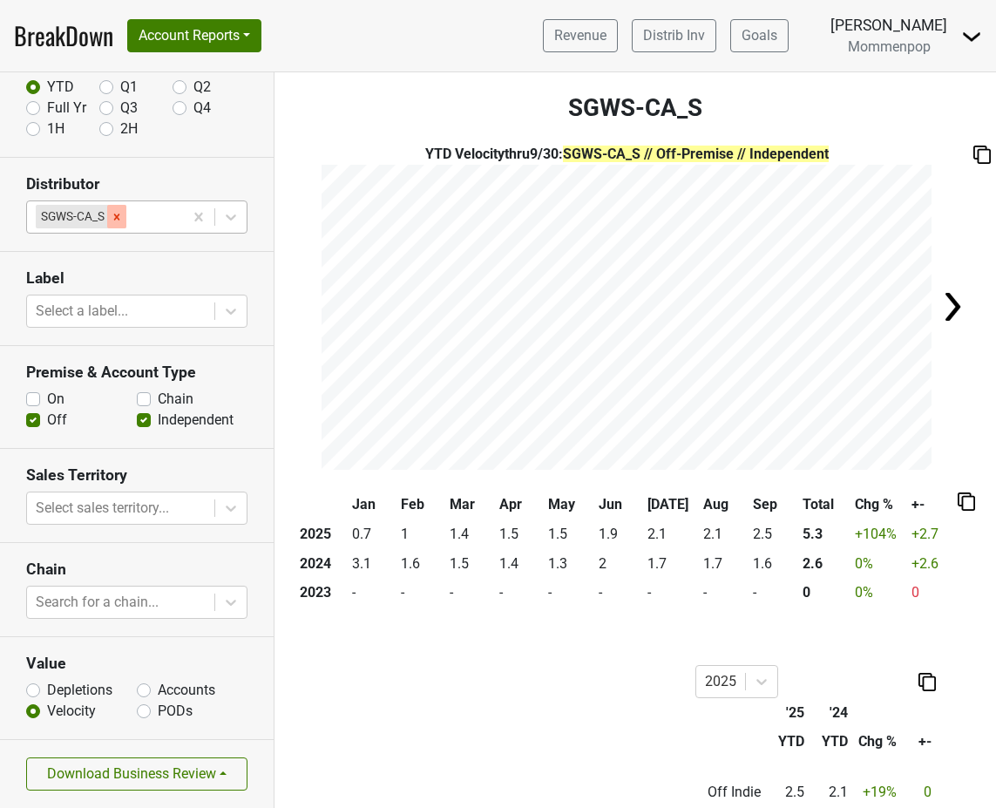
click at [116, 217] on icon "Remove SGWS-CA_S" at bounding box center [117, 216] width 6 height 6
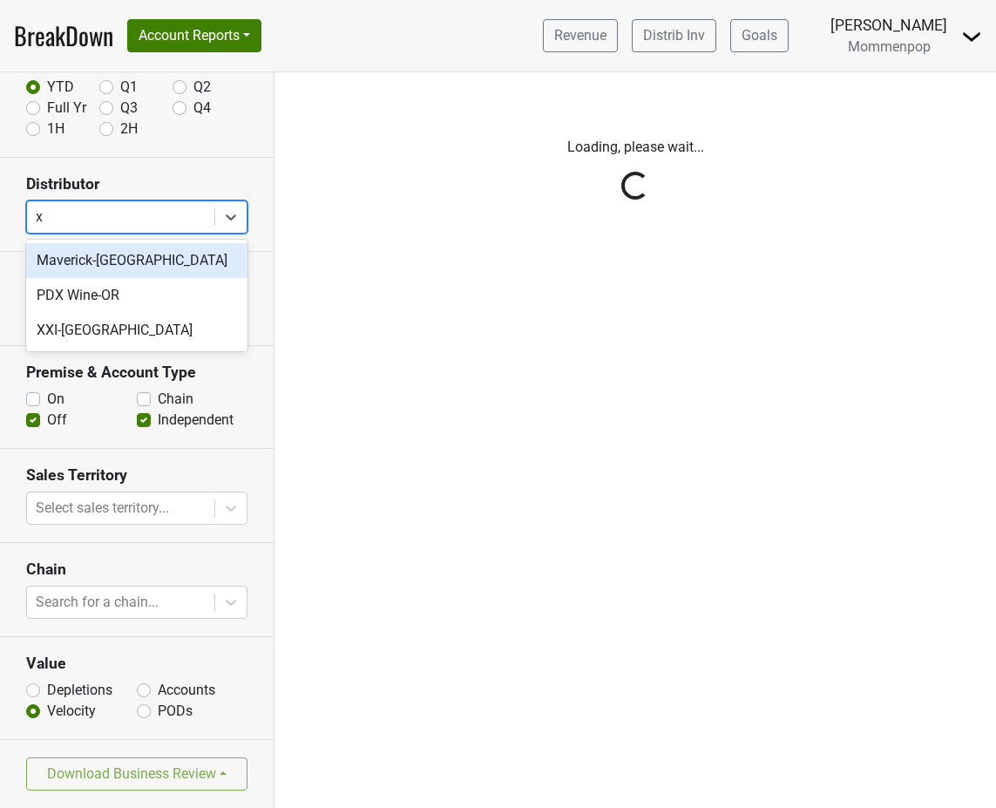
type input "xx"
click at [117, 271] on div "XXI-[GEOGRAPHIC_DATA]" at bounding box center [136, 260] width 221 height 35
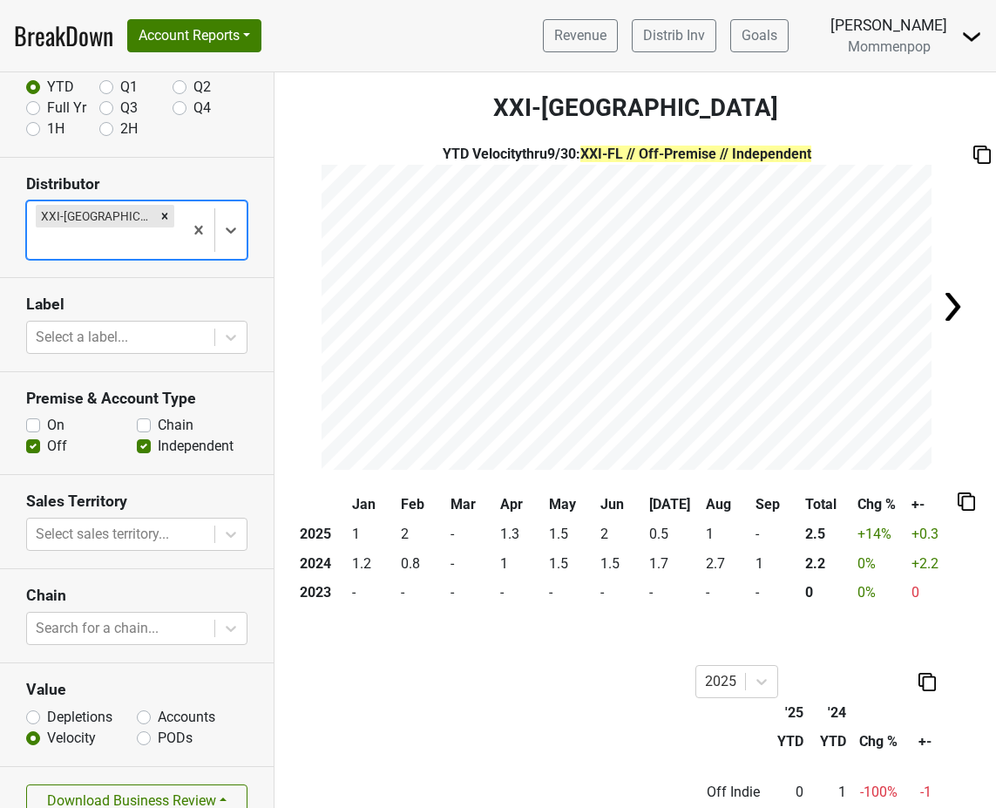
click at [47, 415] on label "On" at bounding box center [55, 425] width 17 height 21
click at [36, 415] on input "On" at bounding box center [33, 423] width 14 height 17
checkbox input "true"
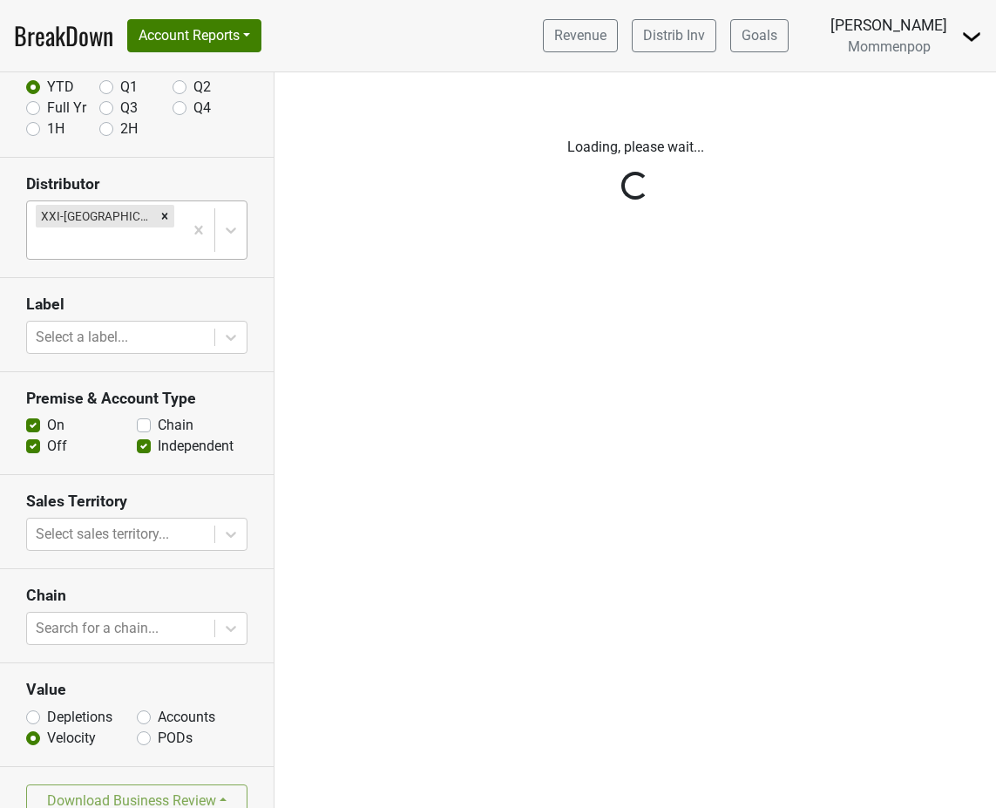
click at [33, 423] on div "Reset filters Time Period YTD Q1 Q2 Full Yr Q3 Q4 1H 2H Distributor XXI-FL Labe…" at bounding box center [137, 439] width 274 height 735
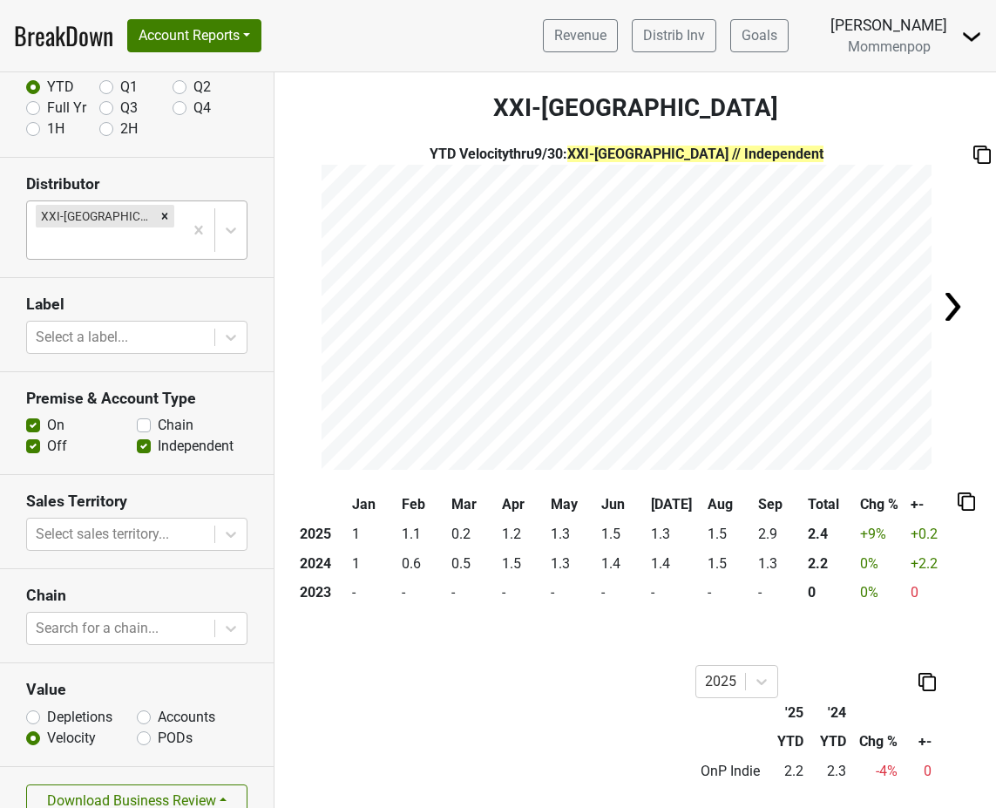
click at [47, 436] on label "Off" at bounding box center [57, 446] width 20 height 21
click at [33, 436] on input "Off" at bounding box center [33, 444] width 14 height 17
checkbox input "false"
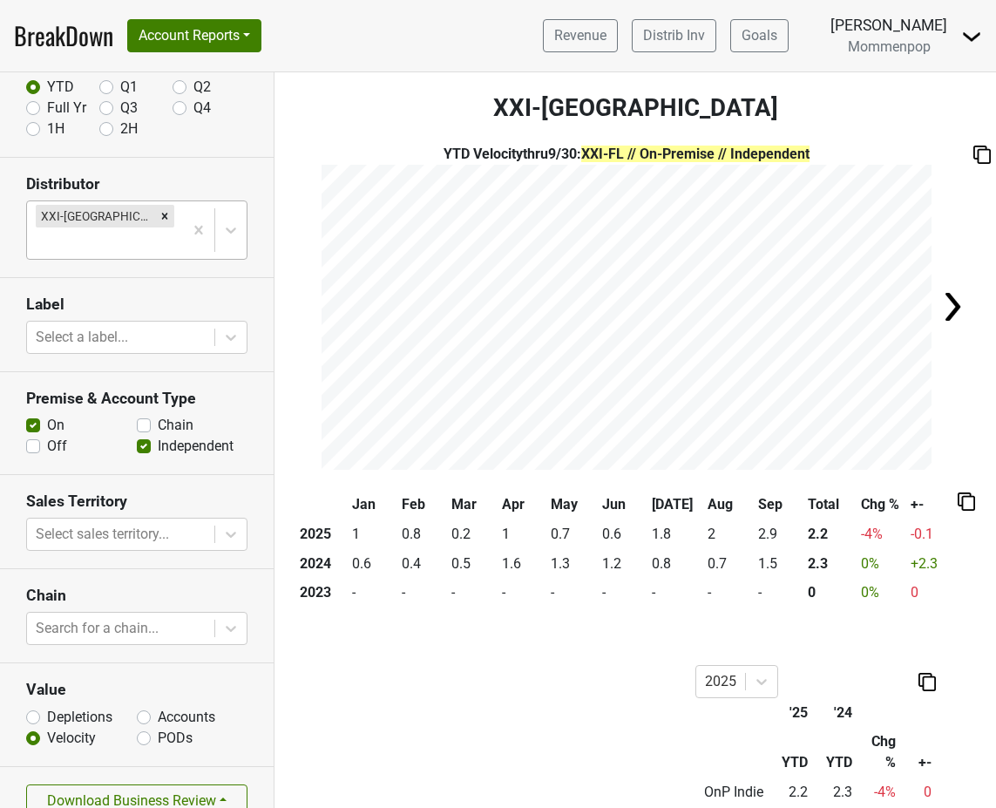
click at [158, 706] on label "Accounts" at bounding box center [186, 716] width 57 height 21
click at [140, 706] on input "Accounts" at bounding box center [144, 714] width 14 height 17
radio input "true"
